Goal: Task Accomplishment & Management: Use online tool/utility

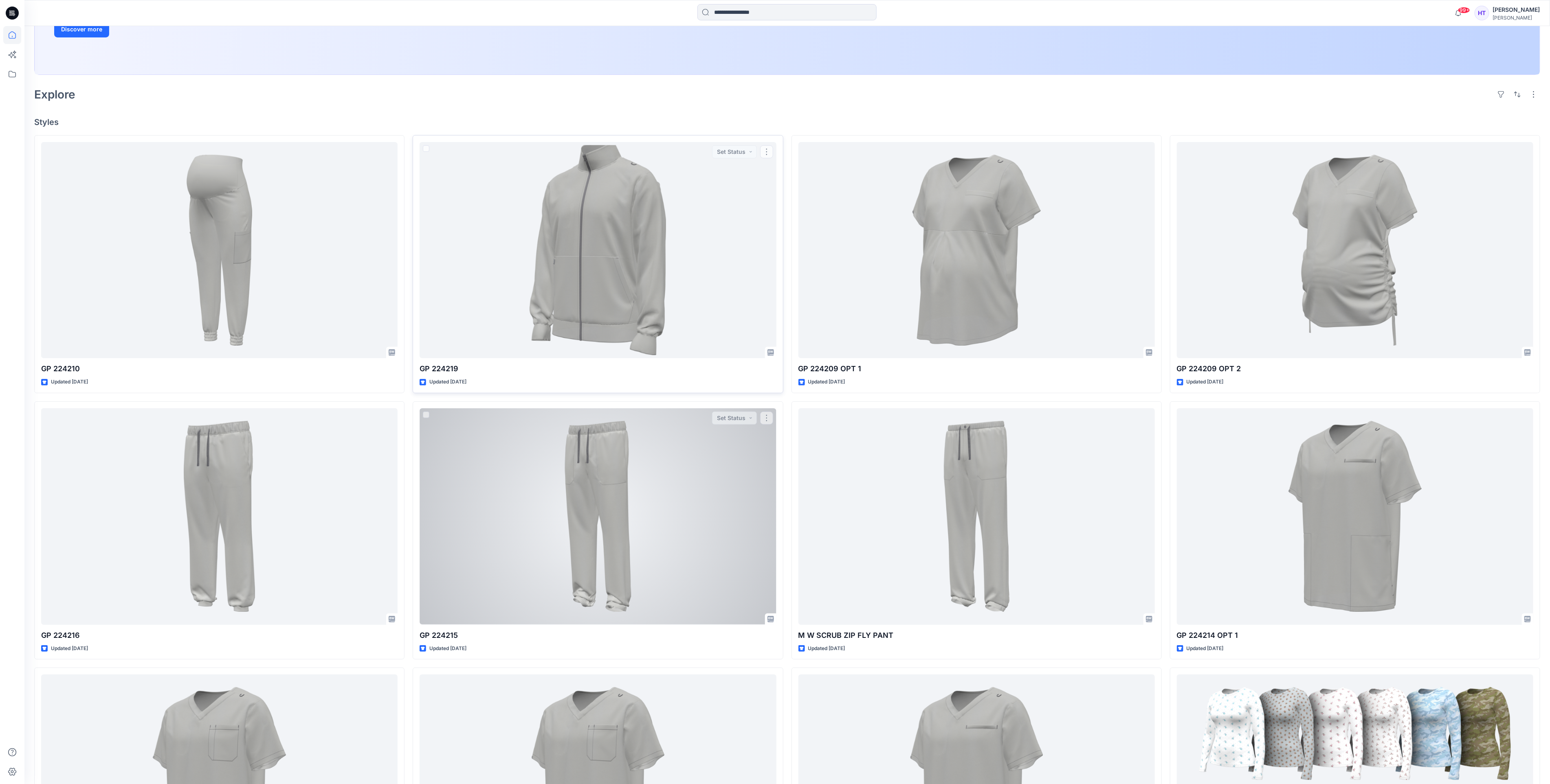
scroll to position [244, 0]
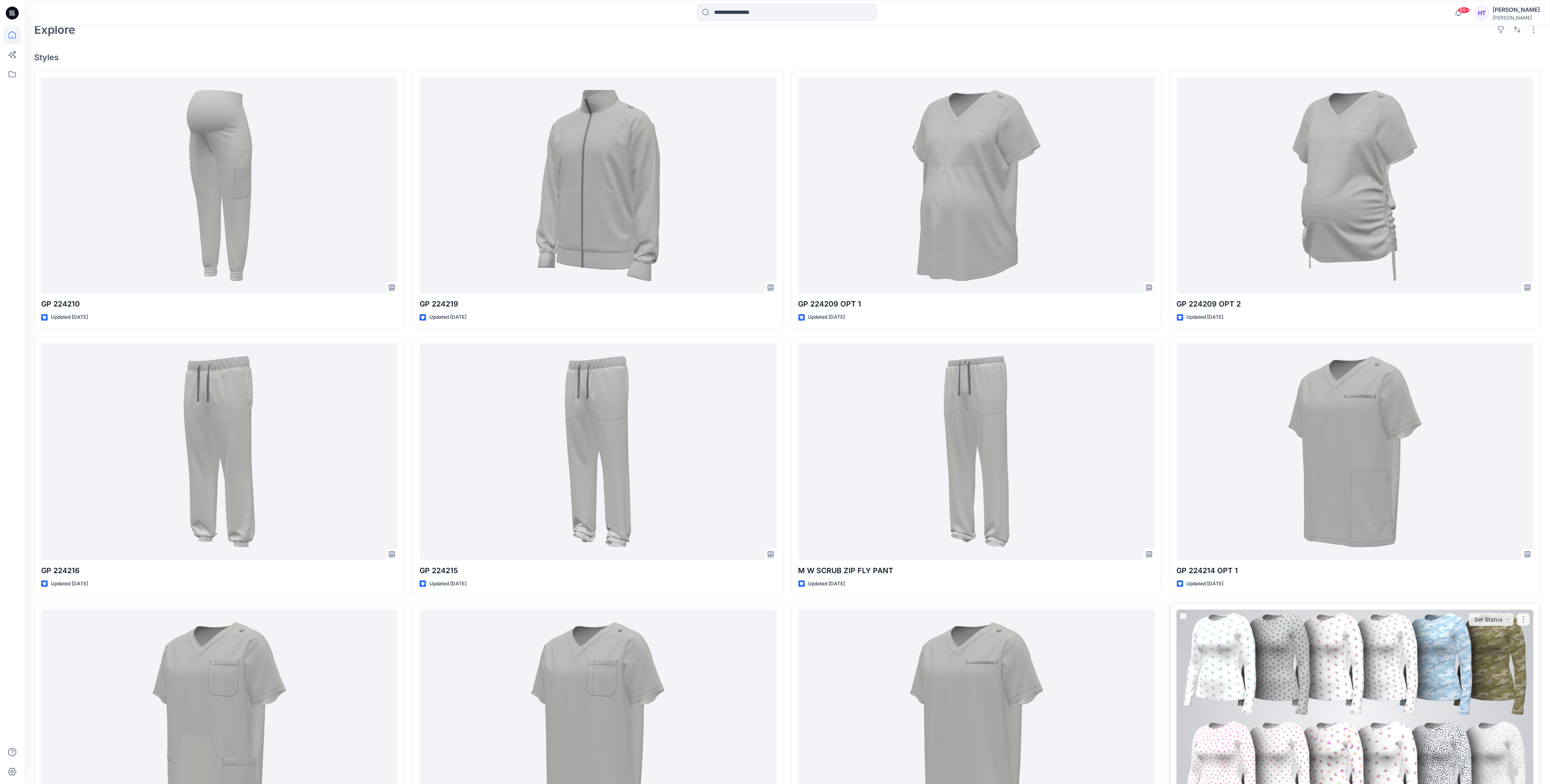
click at [1235, 645] on div at bounding box center [1355, 718] width 356 height 217
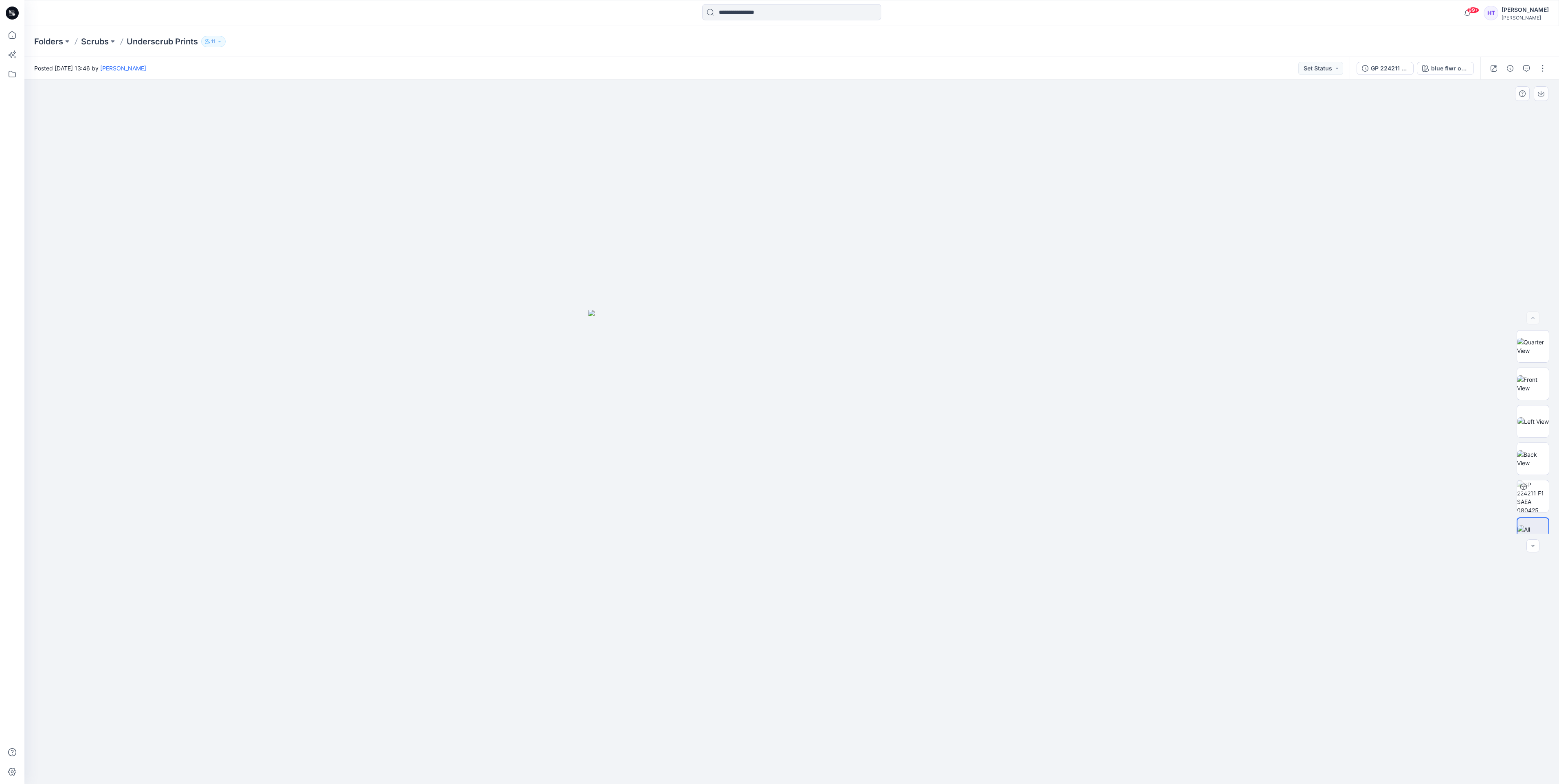
click at [1192, 449] on div at bounding box center [792, 432] width 1535 height 704
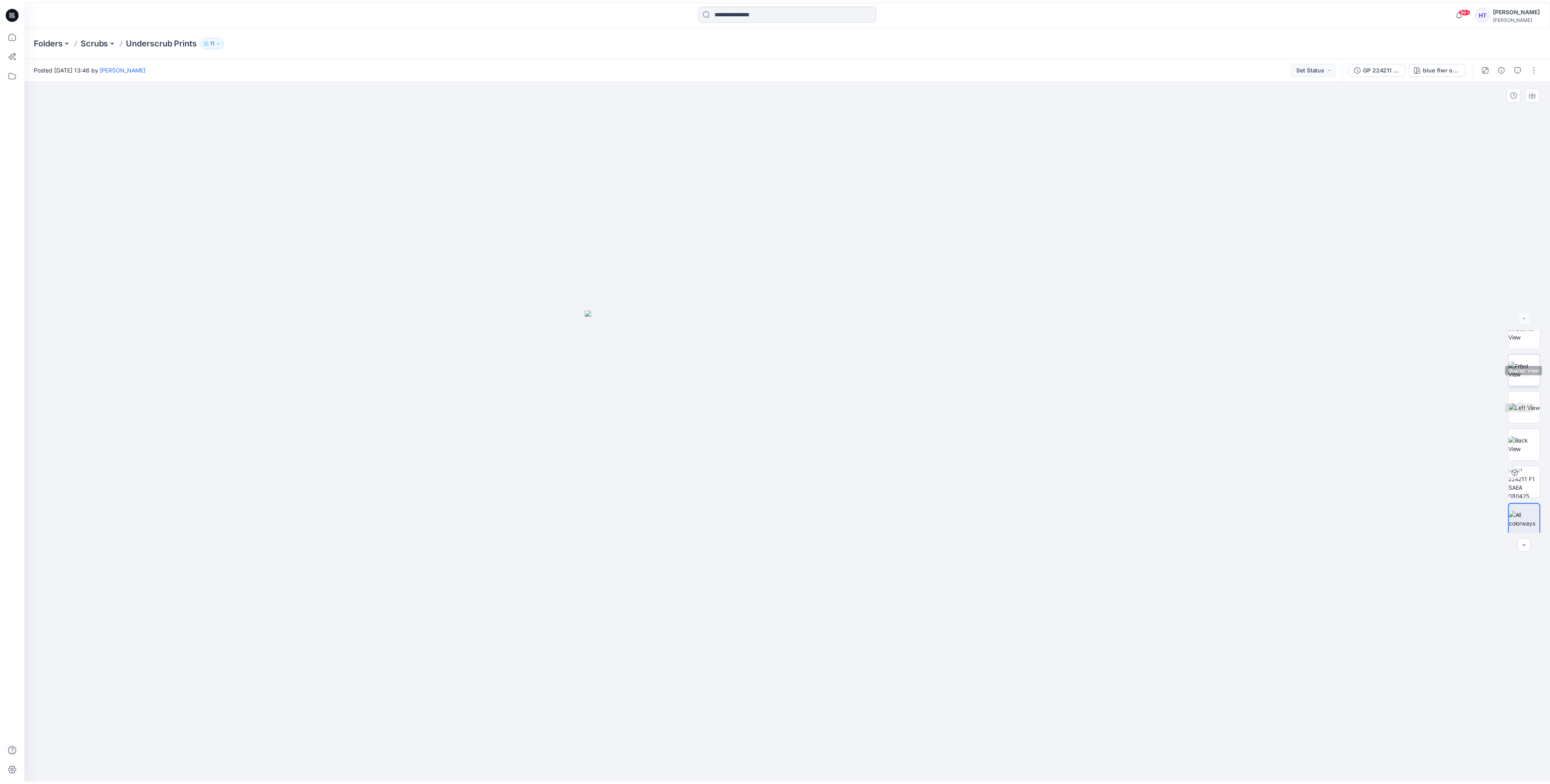
scroll to position [16, 0]
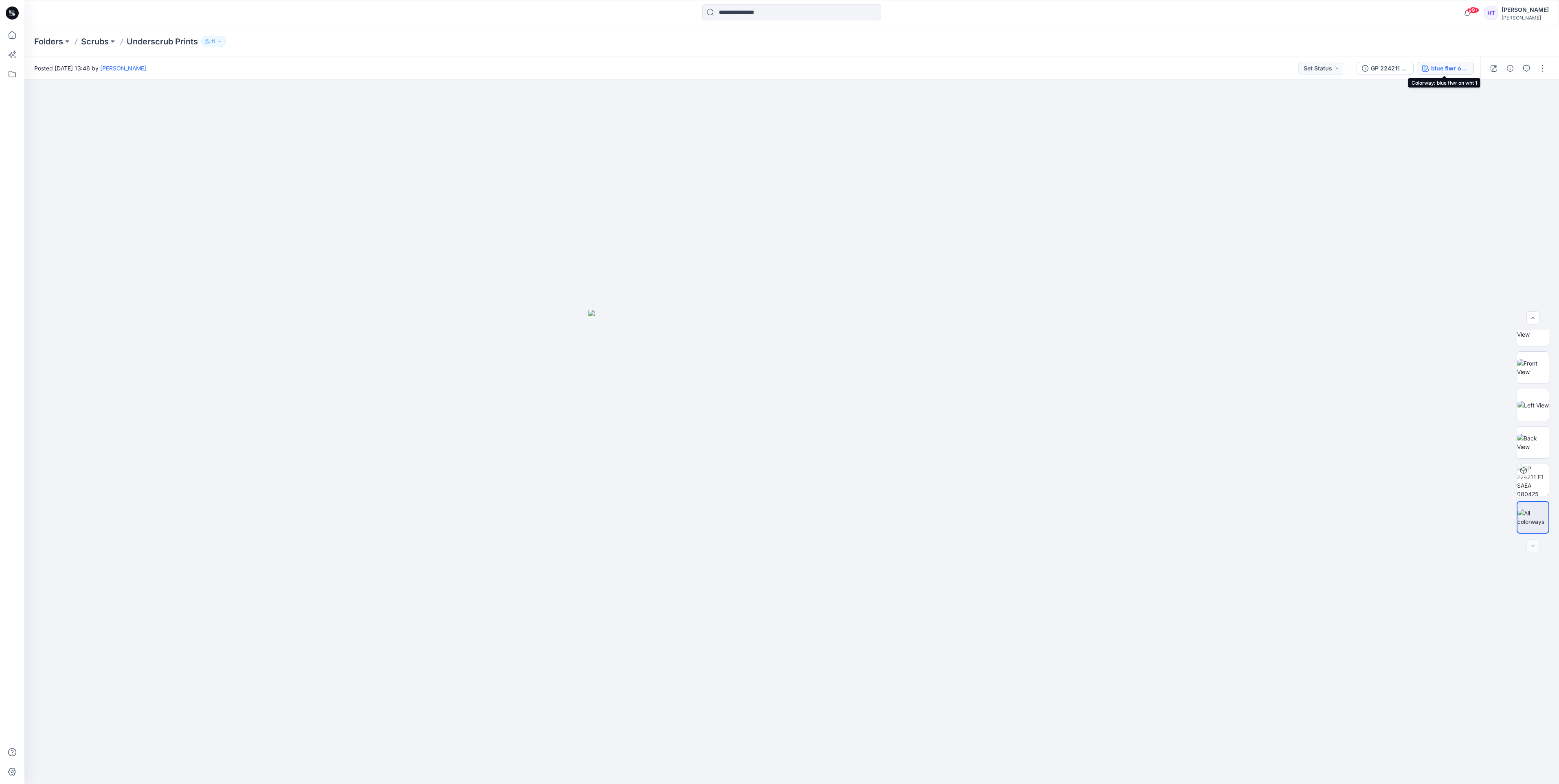
click at [1456, 68] on div "blue flwr on wht 1" at bounding box center [1450, 68] width 38 height 9
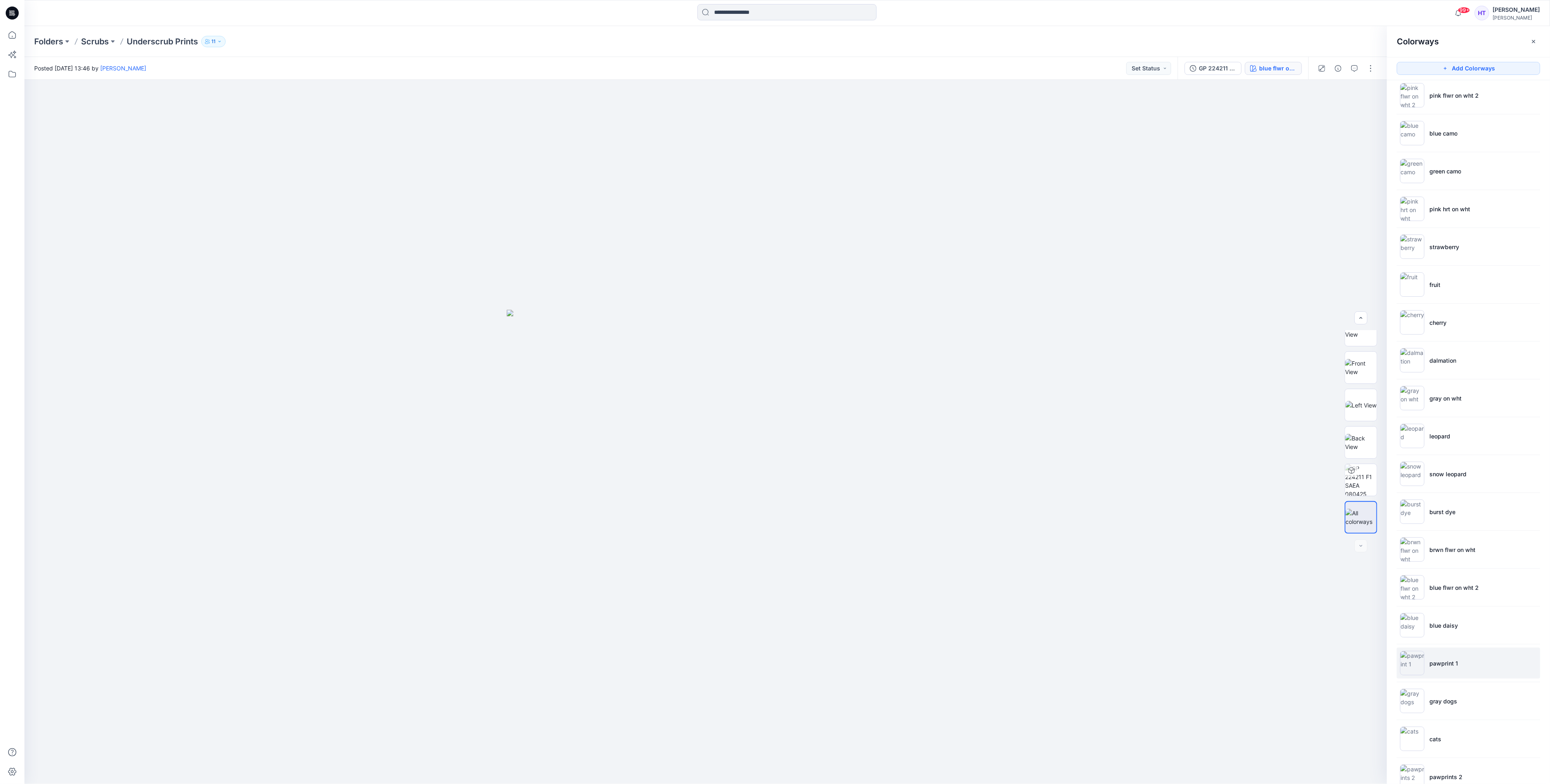
scroll to position [183, 0]
click at [1437, 651] on li "gray dogs" at bounding box center [1468, 639] width 143 height 31
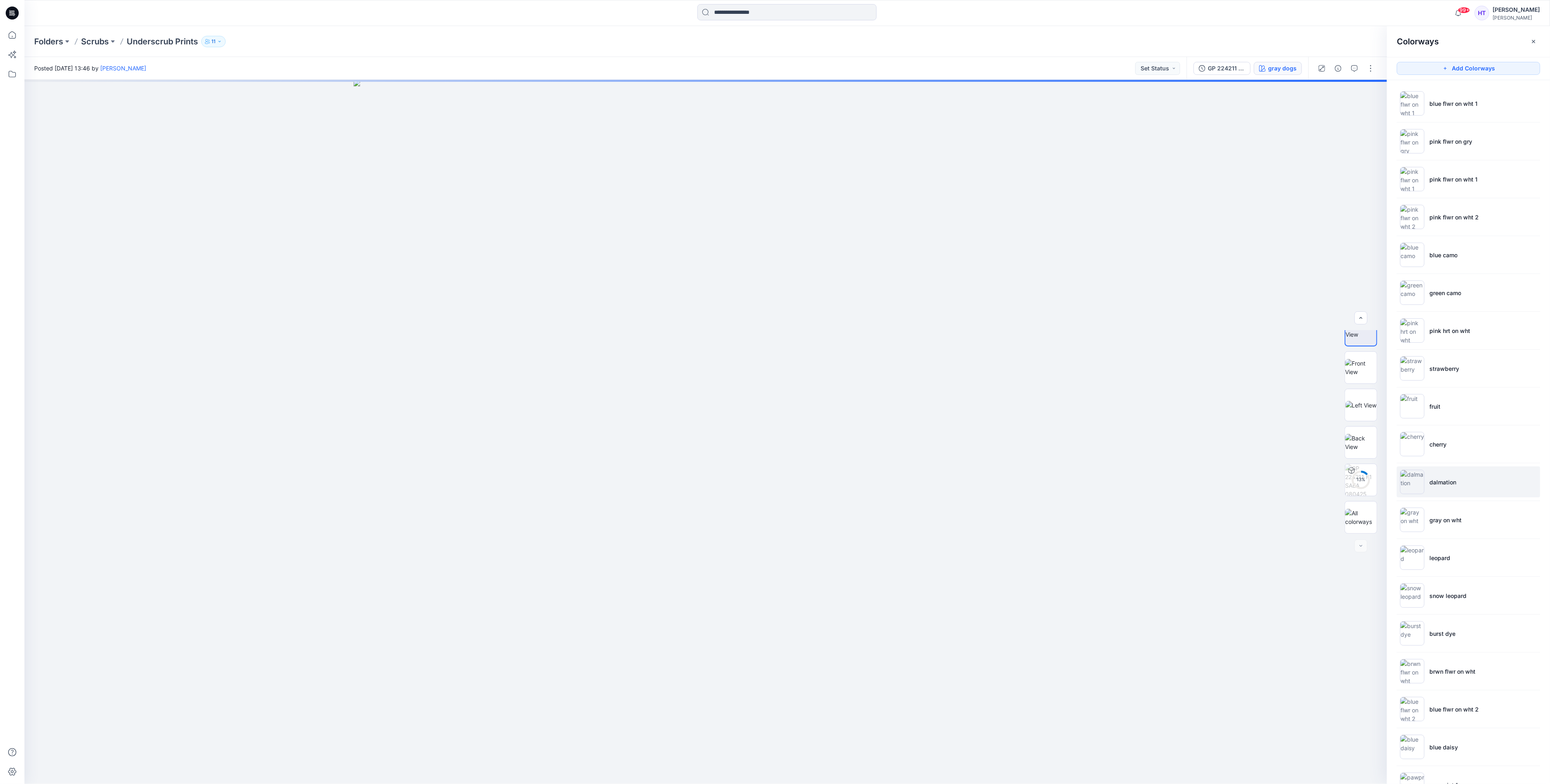
scroll to position [0, 0]
click at [1453, 414] on li "fruit" at bounding box center [1468, 407] width 143 height 31
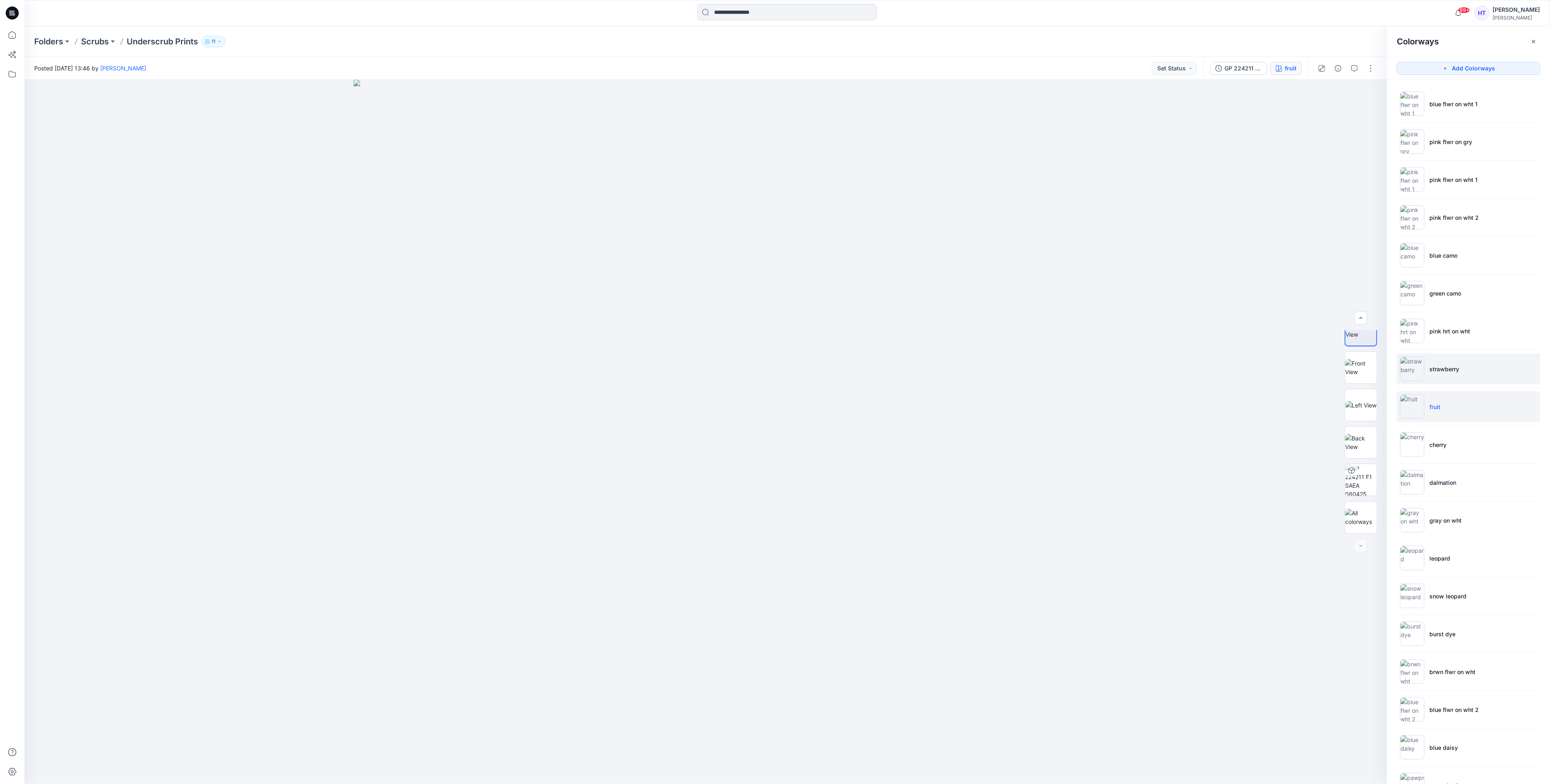
click at [1414, 375] on img at bounding box center [1412, 368] width 24 height 24
click at [1411, 568] on img at bounding box center [1412, 564] width 24 height 24
click at [1442, 217] on p "pink flwr on wht 2" at bounding box center [1453, 218] width 49 height 8
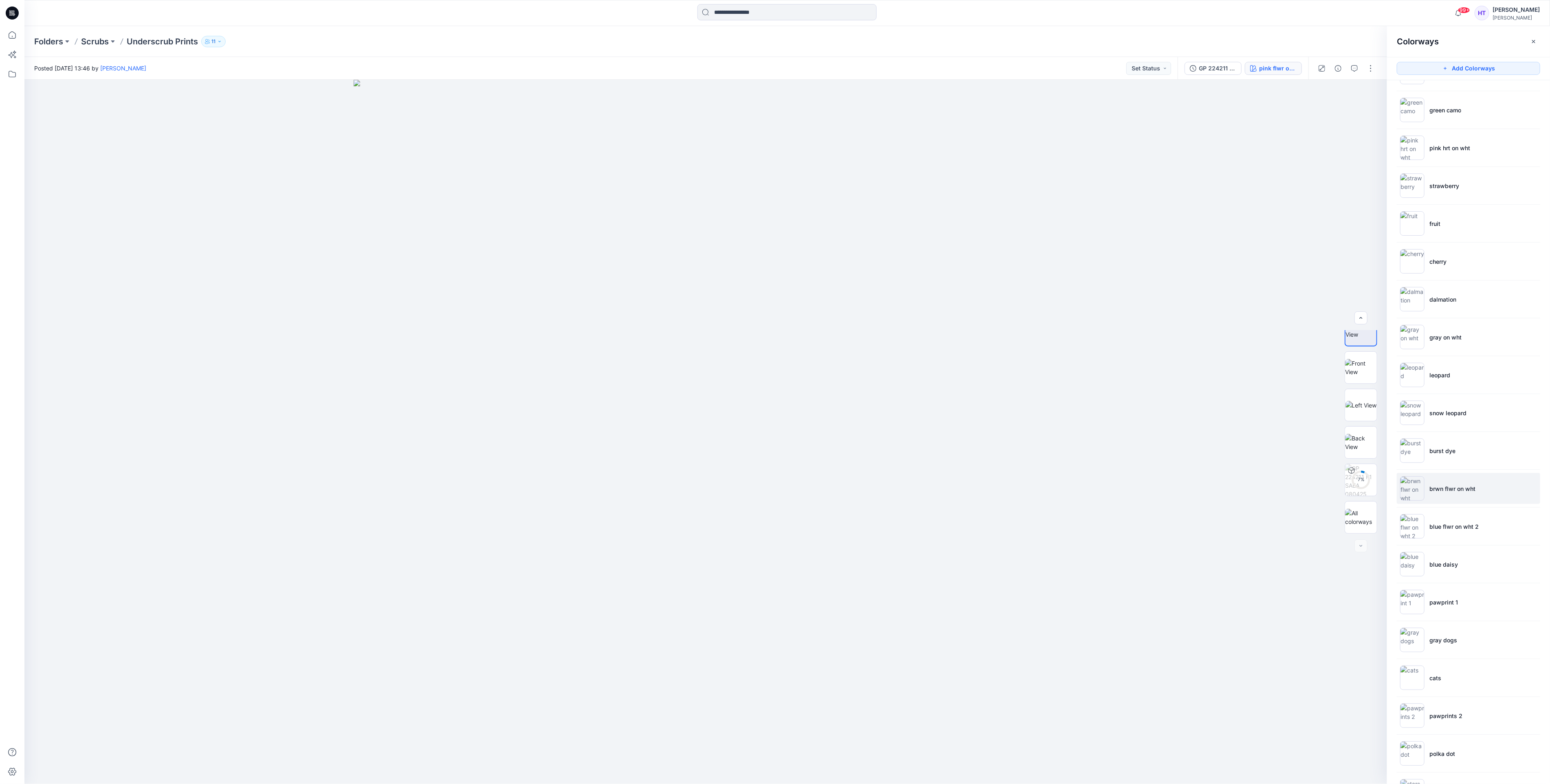
scroll to position [301, 0]
click at [1422, 602] on img at bounding box center [1412, 603] width 24 height 24
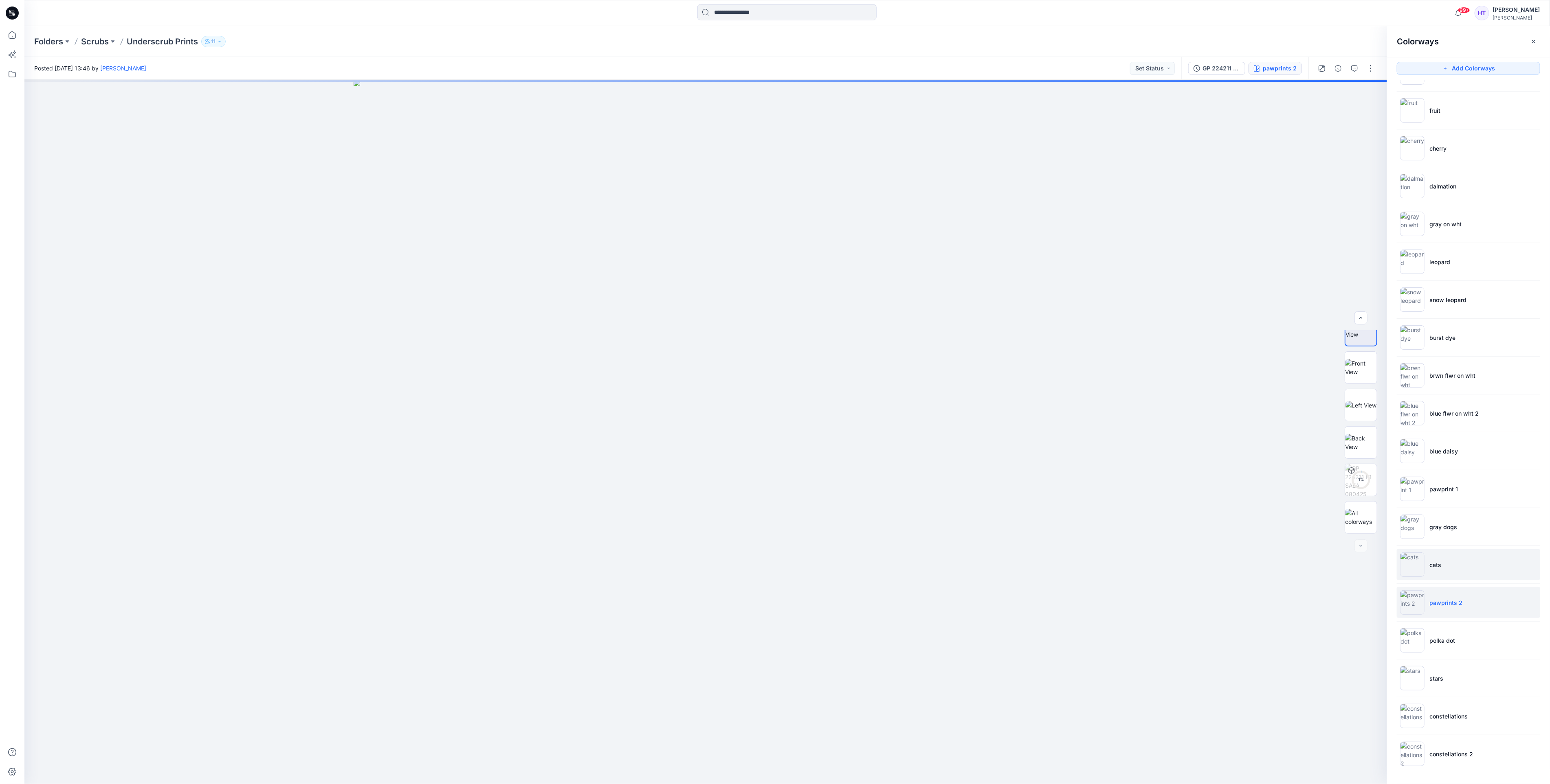
click at [1447, 560] on li "cats" at bounding box center [1468, 564] width 143 height 31
click at [1422, 564] on img at bounding box center [1412, 564] width 24 height 24
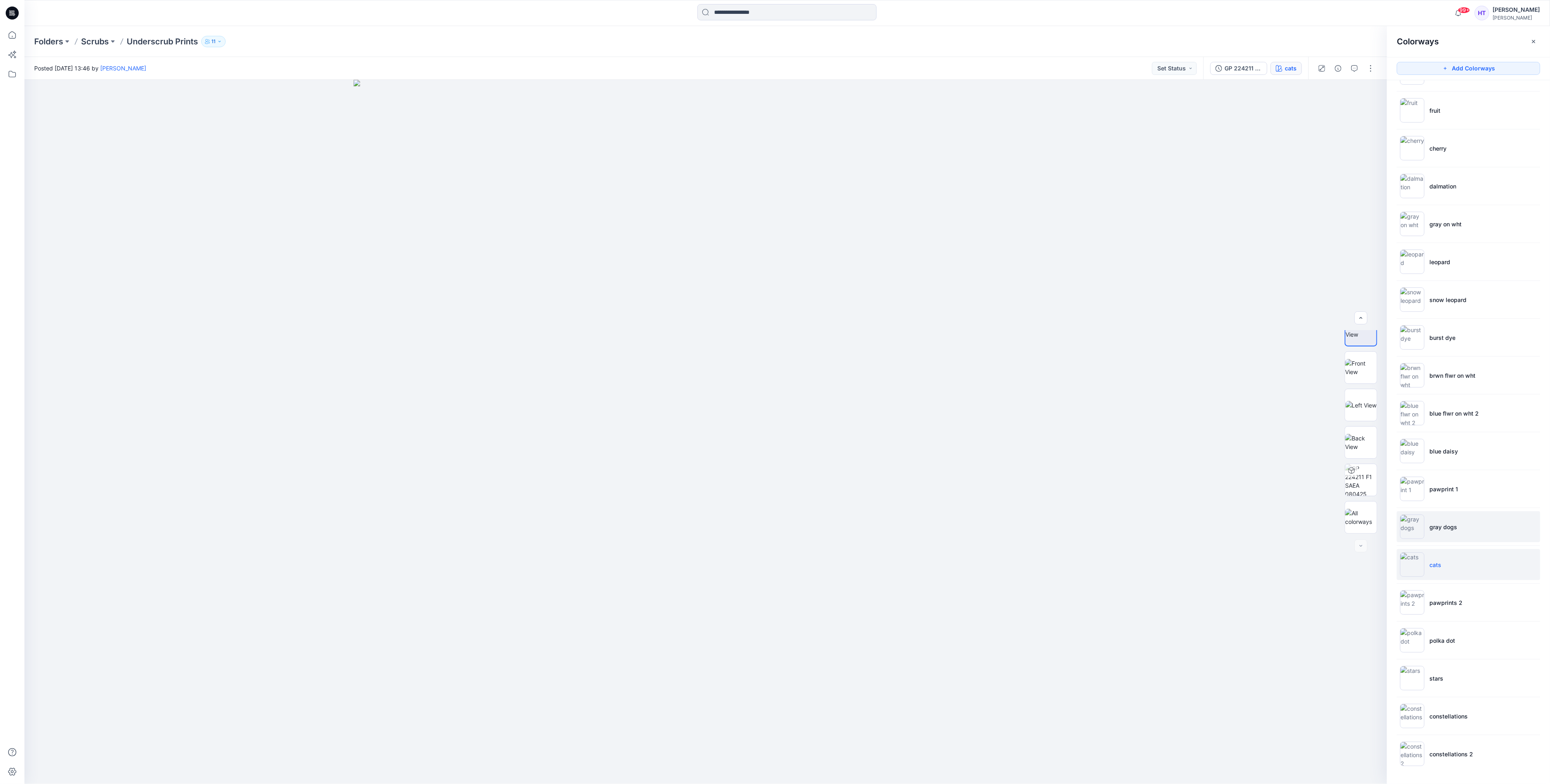
click at [1450, 535] on li "gray dogs" at bounding box center [1468, 526] width 143 height 31
click at [1434, 572] on li "cats" at bounding box center [1468, 564] width 143 height 31
click at [1430, 538] on li "gray dogs" at bounding box center [1468, 526] width 143 height 31
click at [1430, 568] on p "cats" at bounding box center [1435, 565] width 12 height 8
drag, startPoint x: 660, startPoint y: 619, endPoint x: 663, endPoint y: 568, distance: 51.1
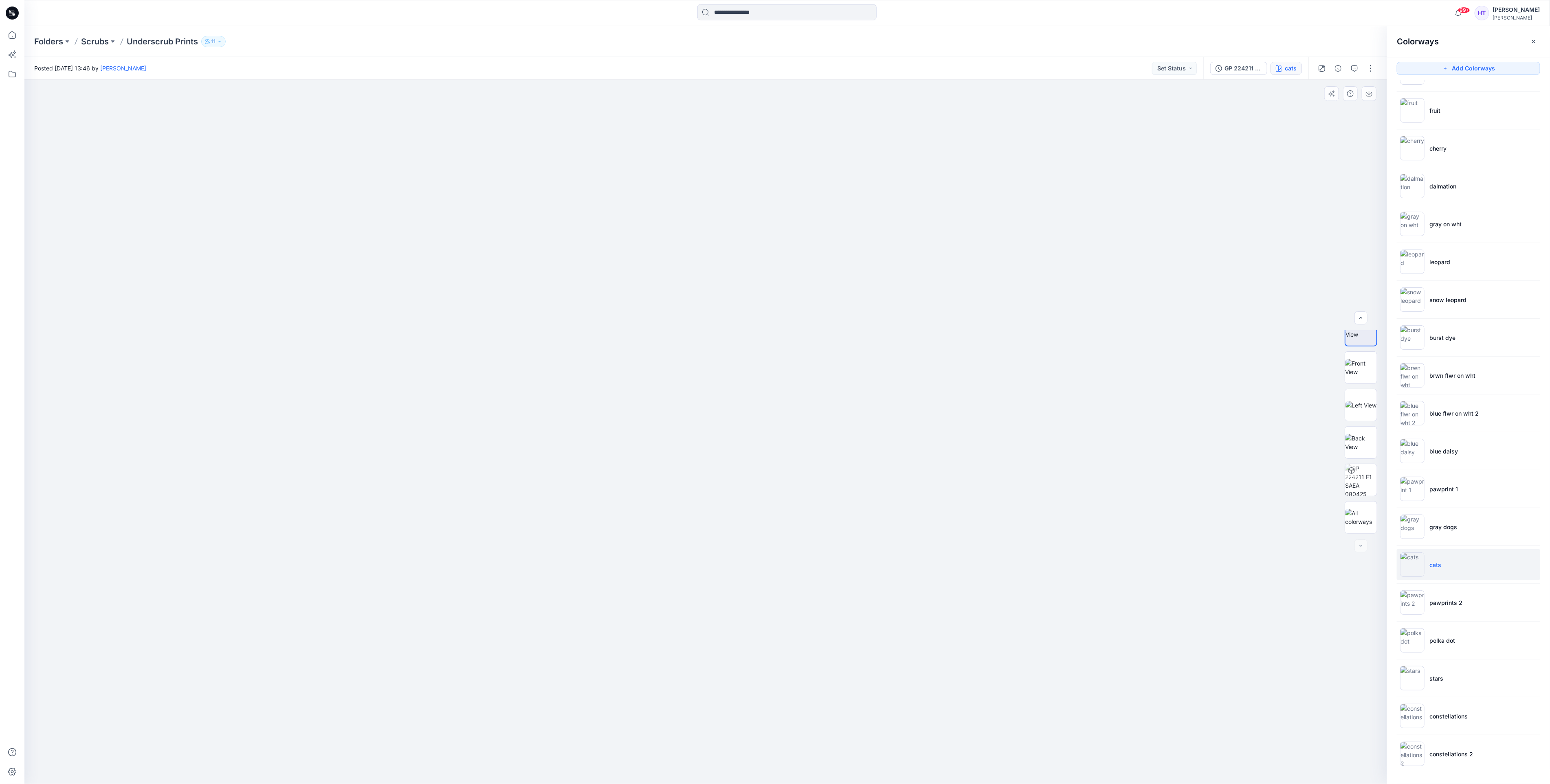
drag, startPoint x: 738, startPoint y: 585, endPoint x: 743, endPoint y: 584, distance: 5.1
drag, startPoint x: 743, startPoint y: 584, endPoint x: 744, endPoint y: 595, distance: 11.0
drag, startPoint x: 744, startPoint y: 595, endPoint x: 744, endPoint y: 585, distance: 10.0
click at [1438, 492] on li "pawprint 1" at bounding box center [1468, 489] width 143 height 31
